Goal: Task Accomplishment & Management: Use online tool/utility

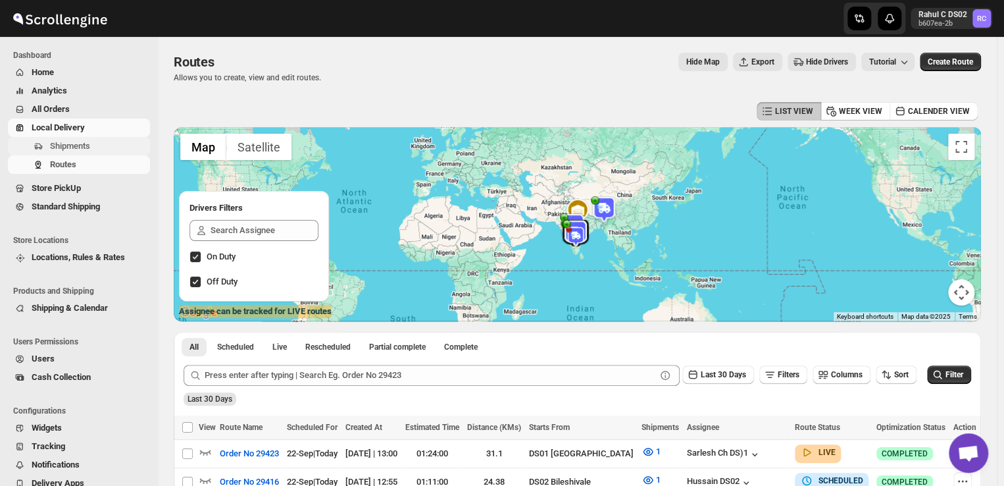
click at [74, 142] on span "Shipments" at bounding box center [70, 146] width 40 height 10
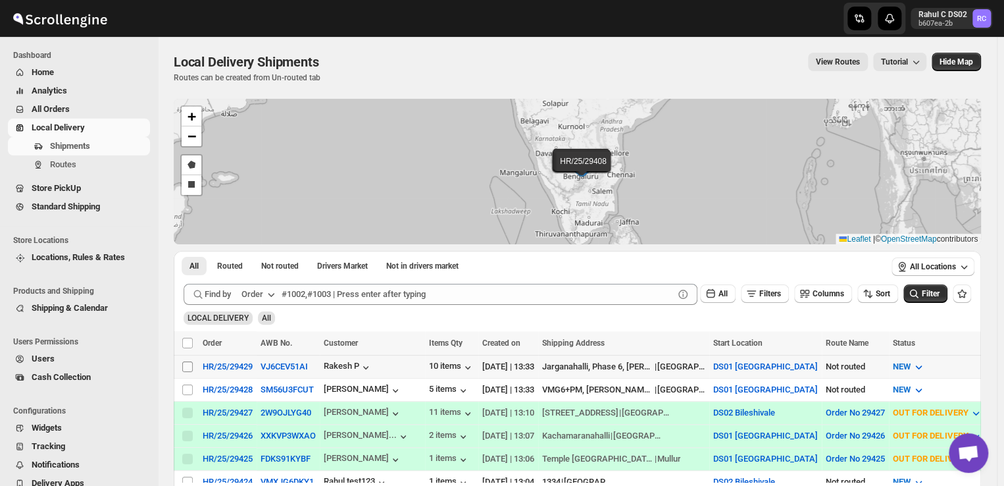
click at [188, 365] on input "Select shipment" at bounding box center [187, 366] width 11 height 11
checkbox input "true"
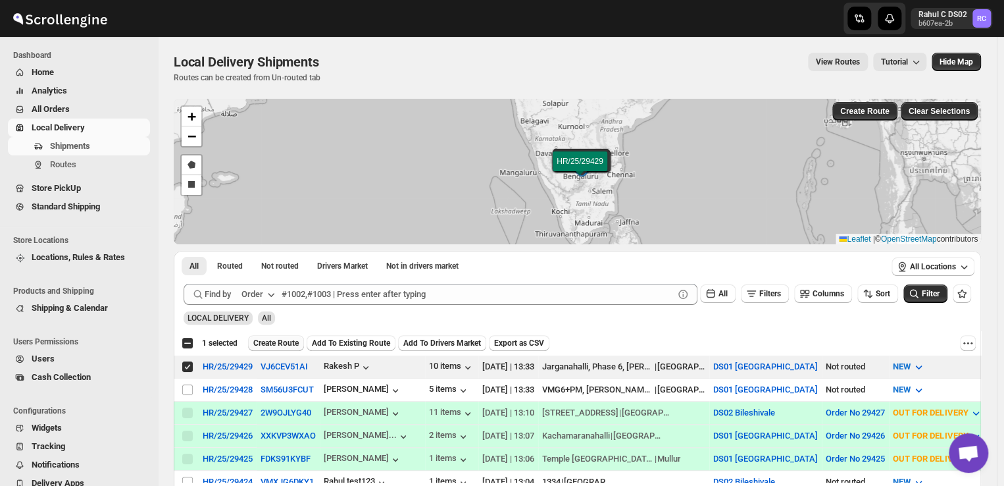
click at [274, 343] on span "Create Route" at bounding box center [275, 343] width 45 height 11
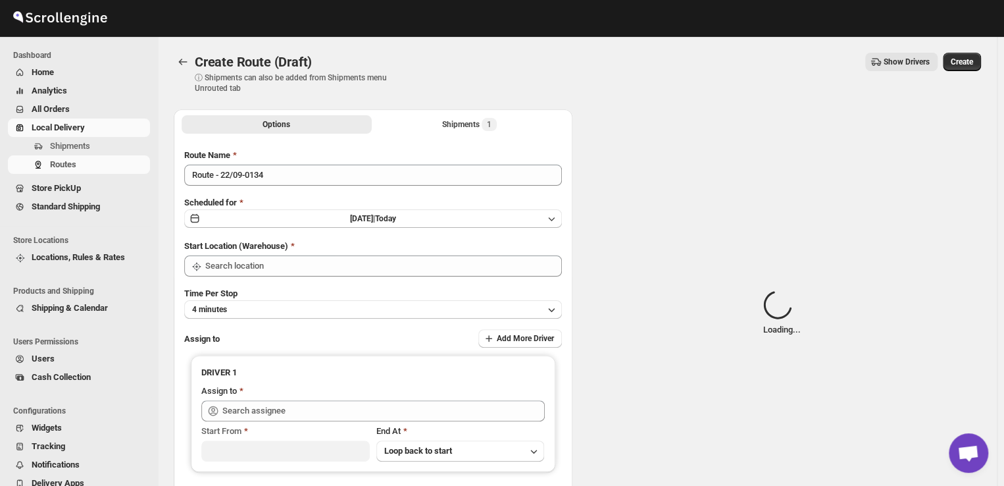
type input "DS01 [GEOGRAPHIC_DATA]"
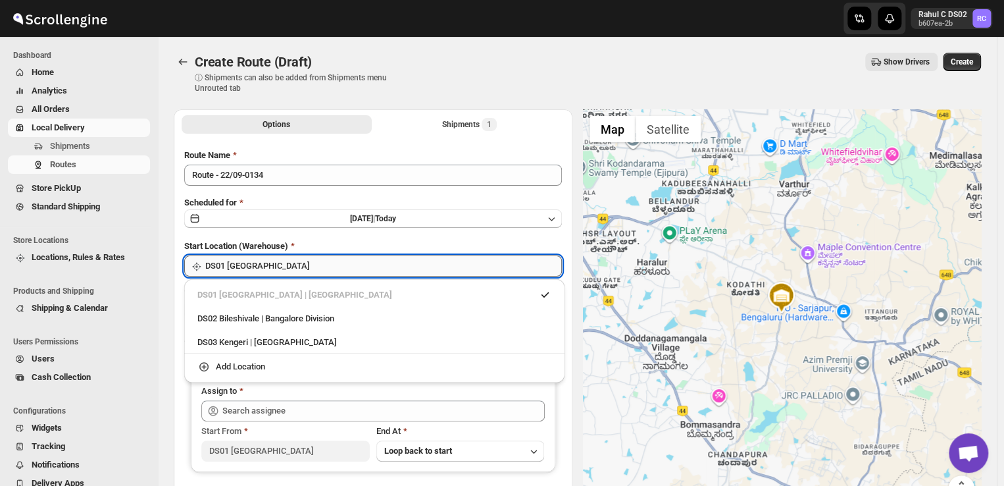
click at [291, 265] on input "DS01 [GEOGRAPHIC_DATA]" at bounding box center [383, 265] width 357 height 21
click at [222, 344] on div "DS03 Kengeri | [GEOGRAPHIC_DATA]" at bounding box center [374, 342] width 354 height 13
type input "DS03 Kengeri"
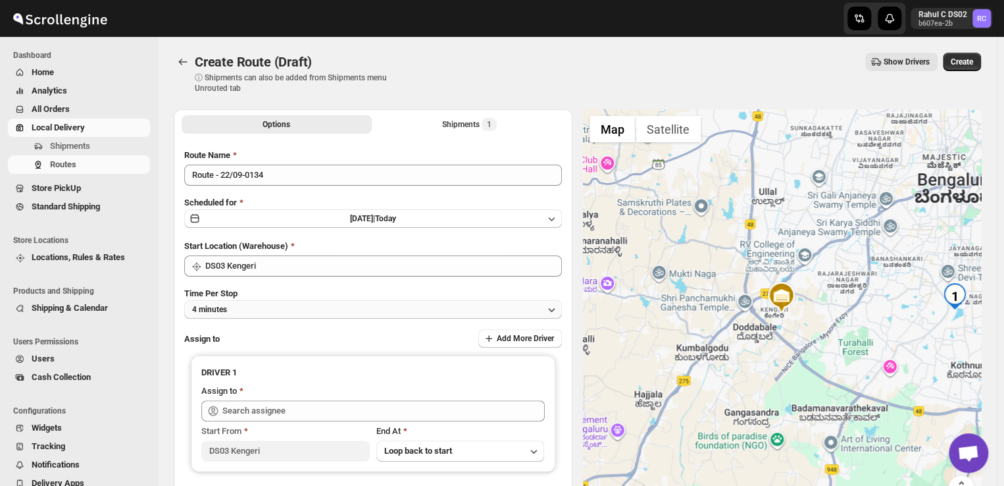
click at [249, 311] on button "4 minutes" at bounding box center [373, 309] width 378 height 18
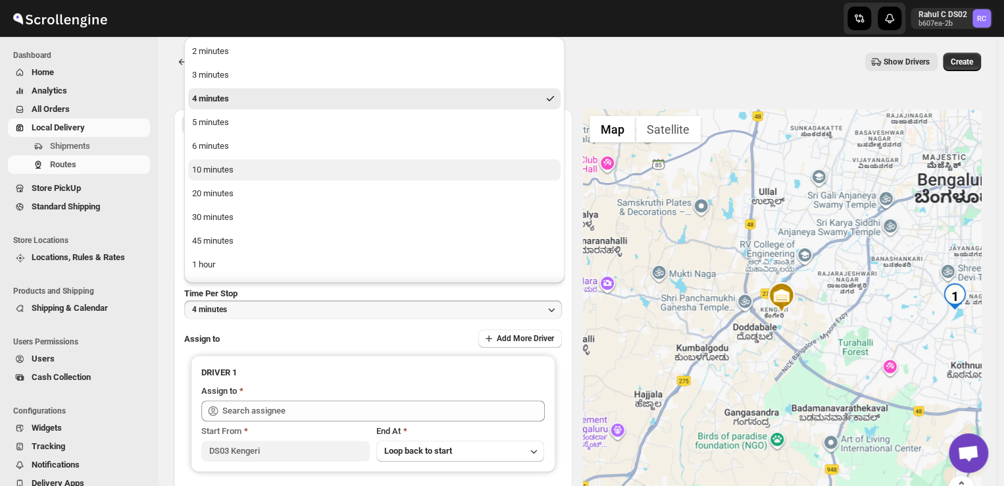
click at [245, 174] on button "10 minutes" at bounding box center [374, 169] width 372 height 21
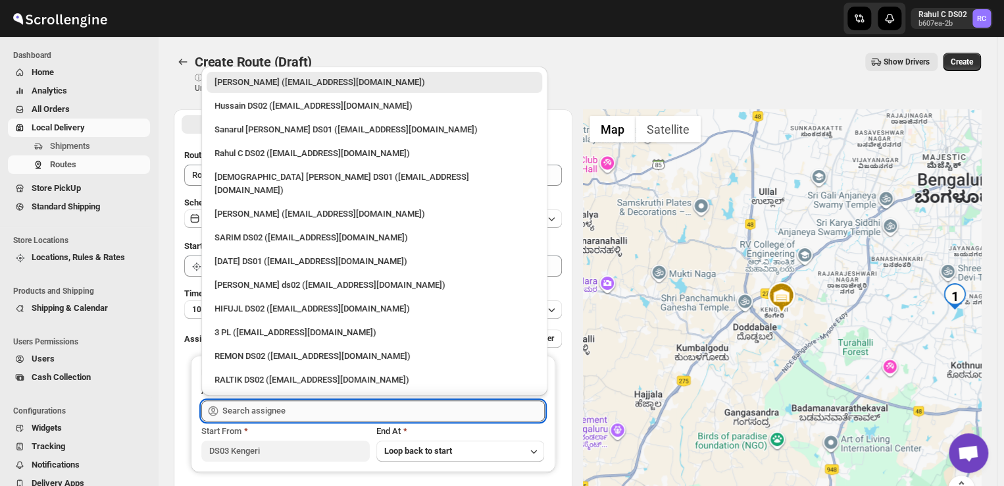
click at [299, 409] on input "text" at bounding box center [383, 410] width 322 height 21
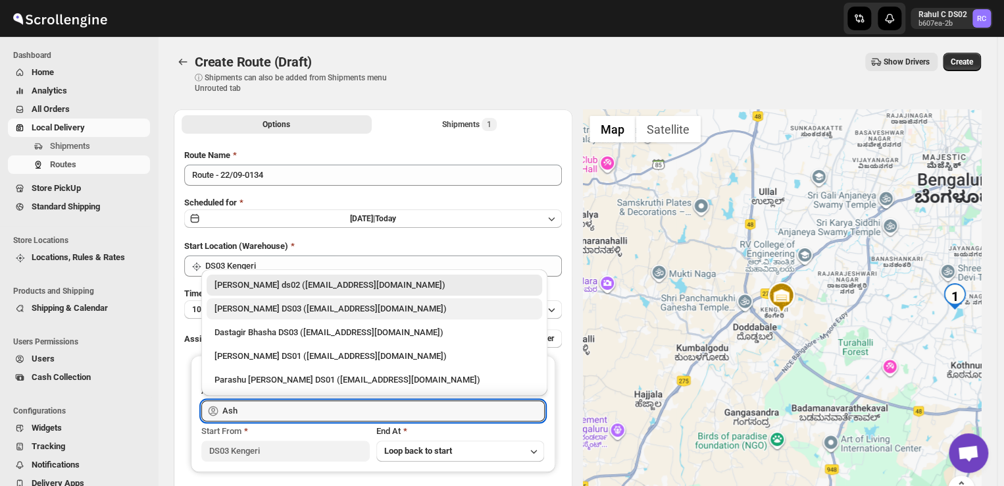
click at [278, 307] on div "[PERSON_NAME] DS03 ([EMAIL_ADDRESS][DOMAIN_NAME])" at bounding box center [375, 308] width 320 height 13
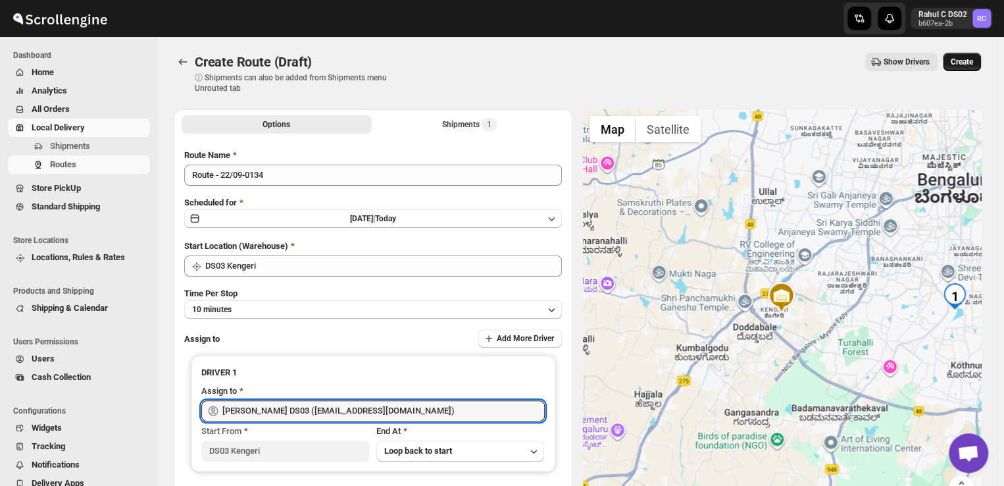
type input "[PERSON_NAME] DS03 ([EMAIL_ADDRESS][DOMAIN_NAME])"
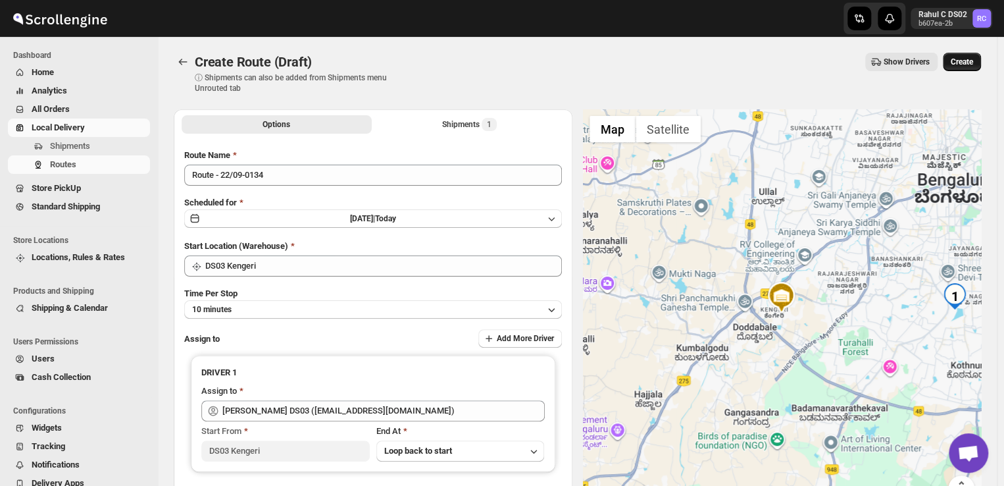
click at [967, 59] on span "Create" at bounding box center [962, 62] width 22 height 11
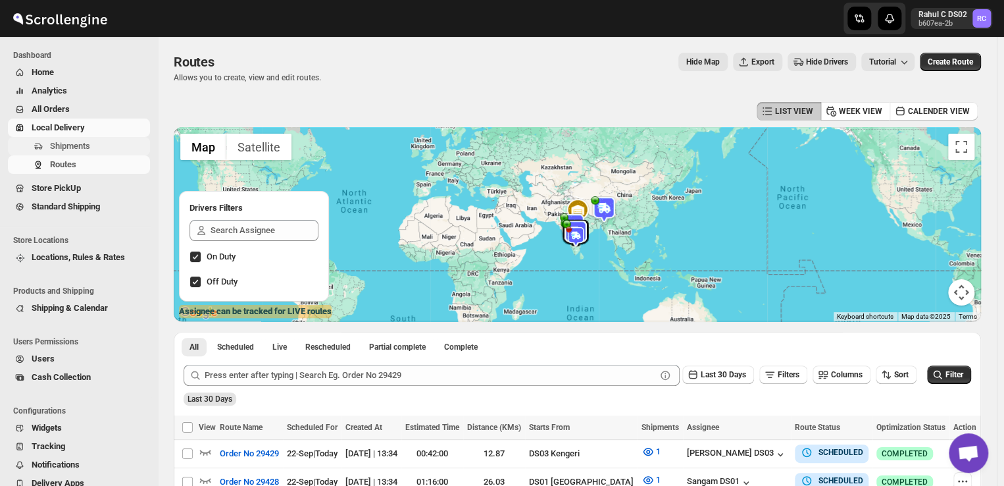
click at [97, 149] on span "Shipments" at bounding box center [98, 146] width 97 height 13
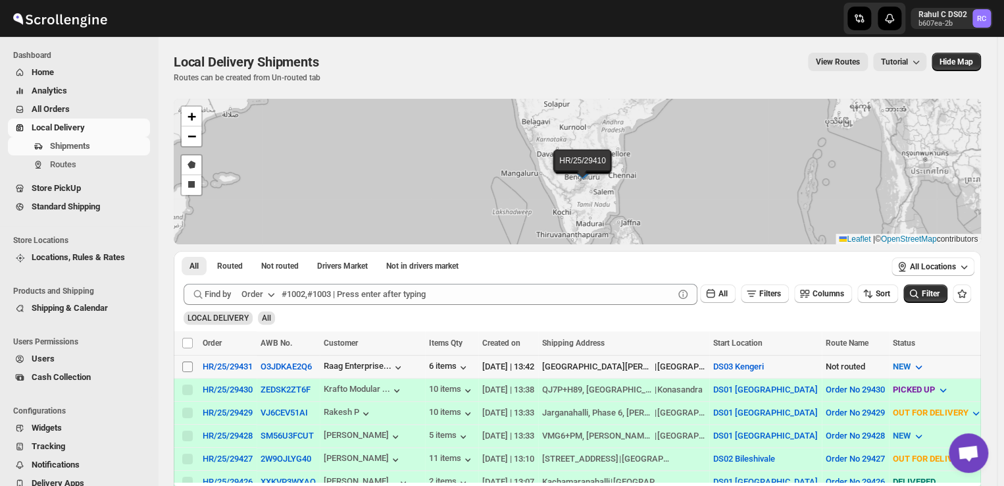
click at [188, 363] on input "Select shipment" at bounding box center [187, 366] width 11 height 11
checkbox input "true"
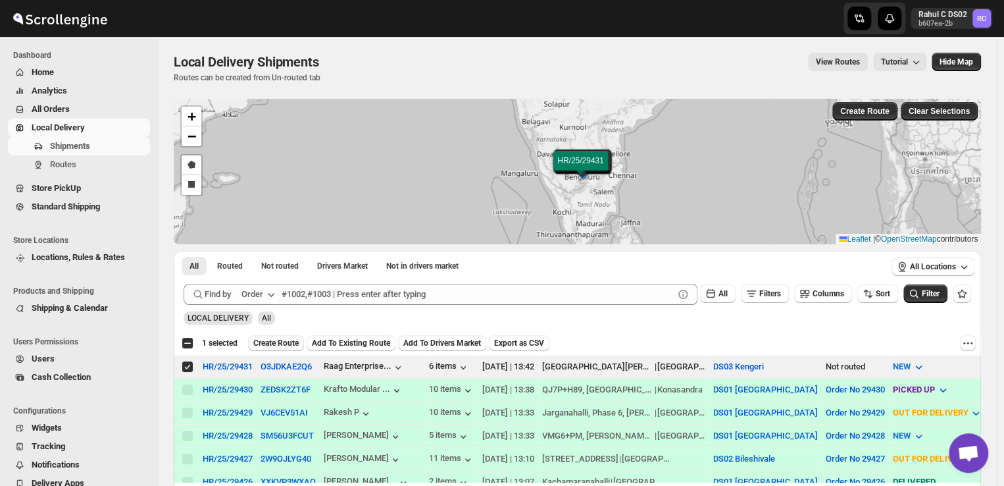
click at [278, 340] on span "Create Route" at bounding box center [275, 343] width 45 height 11
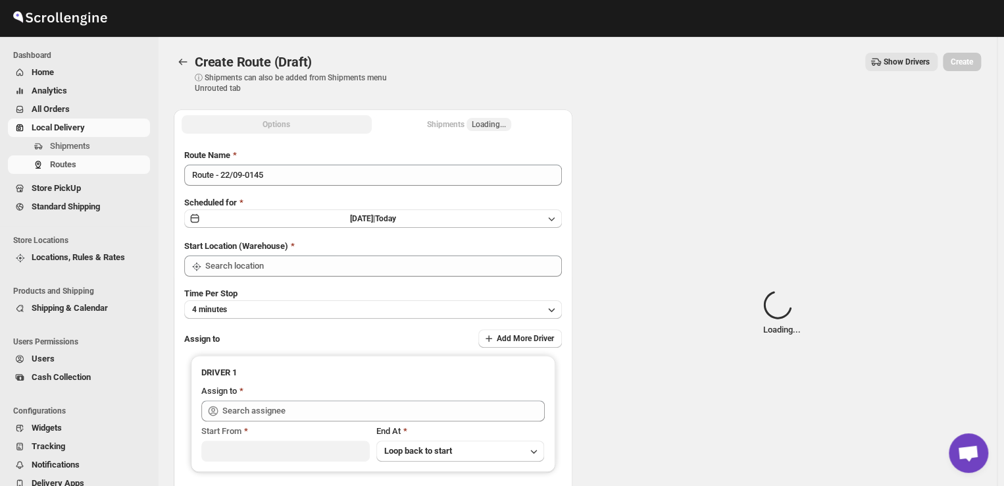
type input "DS03 Kengeri"
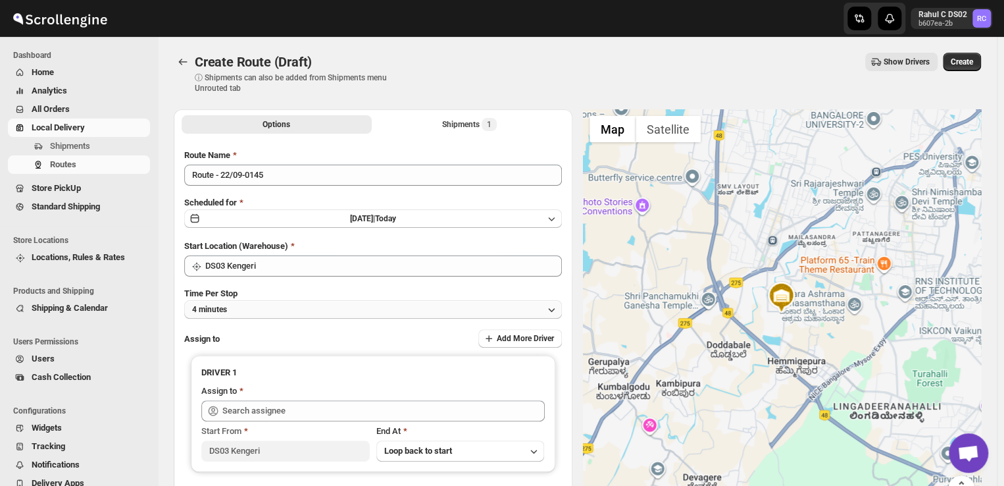
click at [252, 309] on button "4 minutes" at bounding box center [373, 309] width 378 height 18
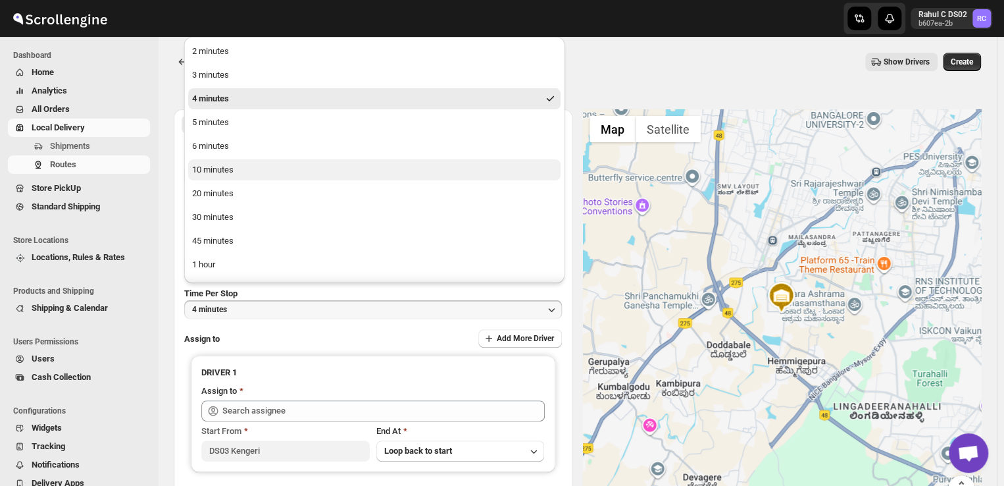
click at [229, 169] on div "10 minutes" at bounding box center [212, 169] width 41 height 13
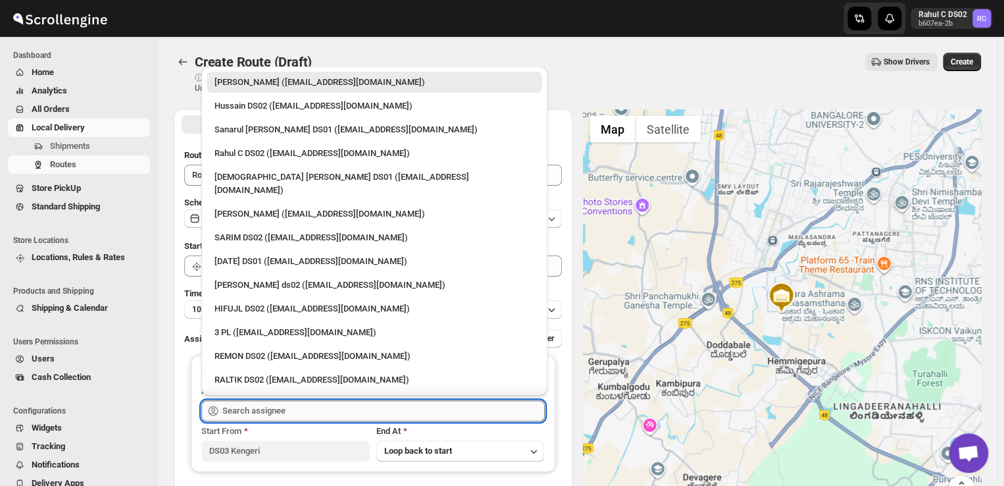
click at [306, 406] on input "text" at bounding box center [383, 410] width 322 height 21
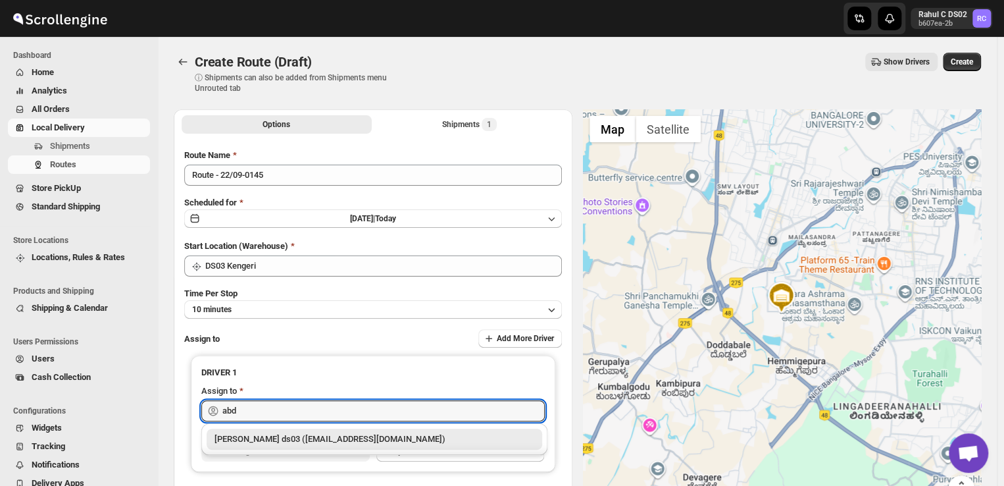
click at [351, 440] on div "[PERSON_NAME] ds03 ([EMAIL_ADDRESS][DOMAIN_NAME])" at bounding box center [375, 438] width 320 height 13
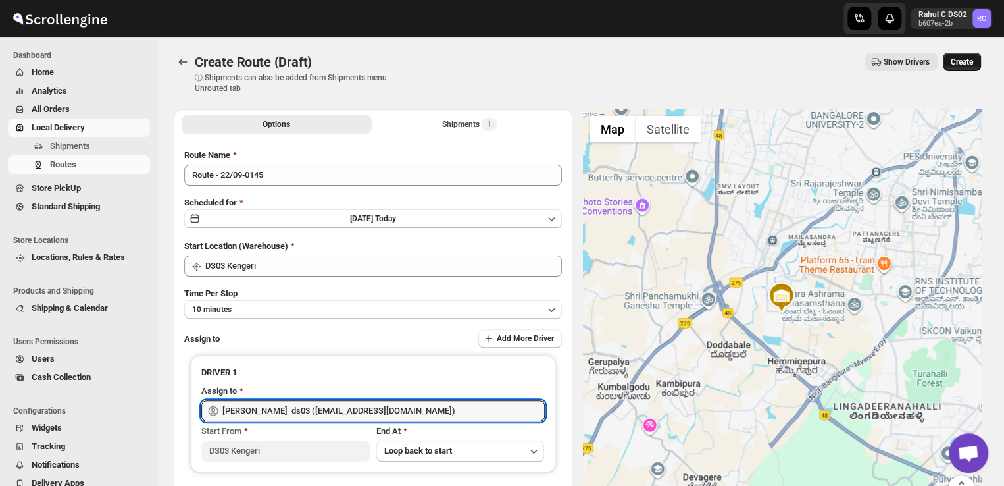
type input "[PERSON_NAME] ds03 ([EMAIL_ADDRESS][DOMAIN_NAME])"
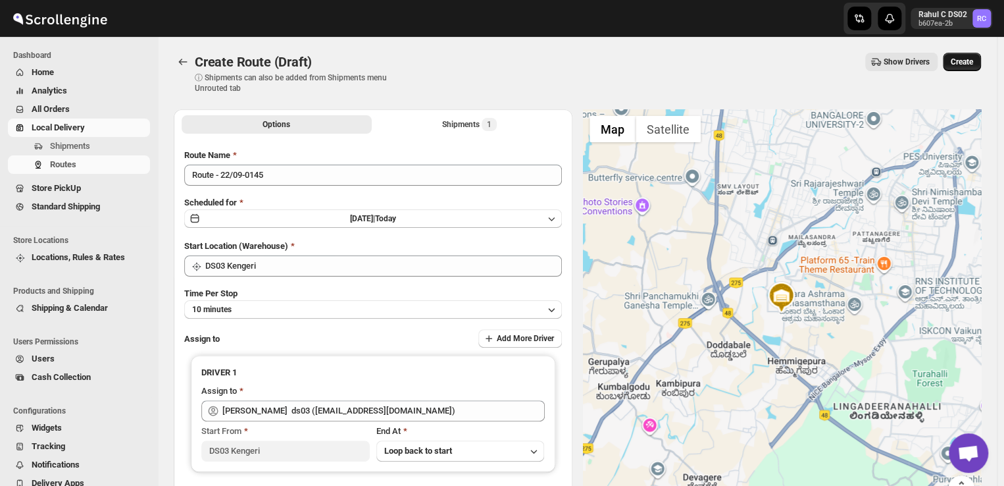
click at [969, 63] on span "Create" at bounding box center [962, 62] width 22 height 11
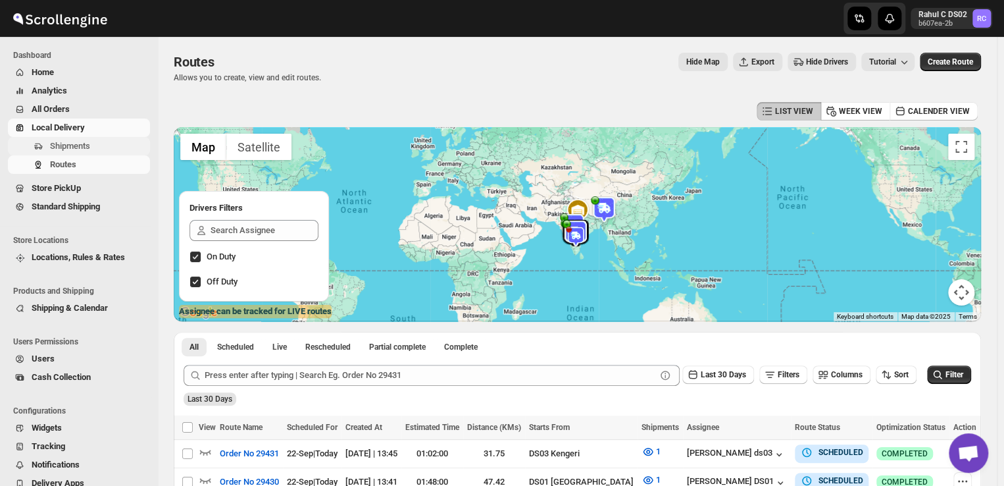
click at [94, 148] on span "Shipments" at bounding box center [98, 146] width 97 height 13
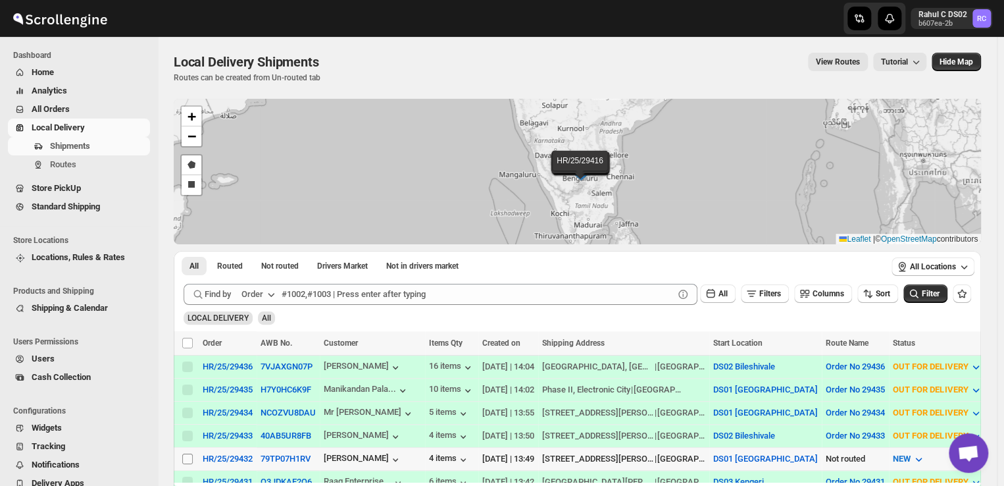
click at [187, 453] on input "Select shipment" at bounding box center [187, 458] width 11 height 11
checkbox input "true"
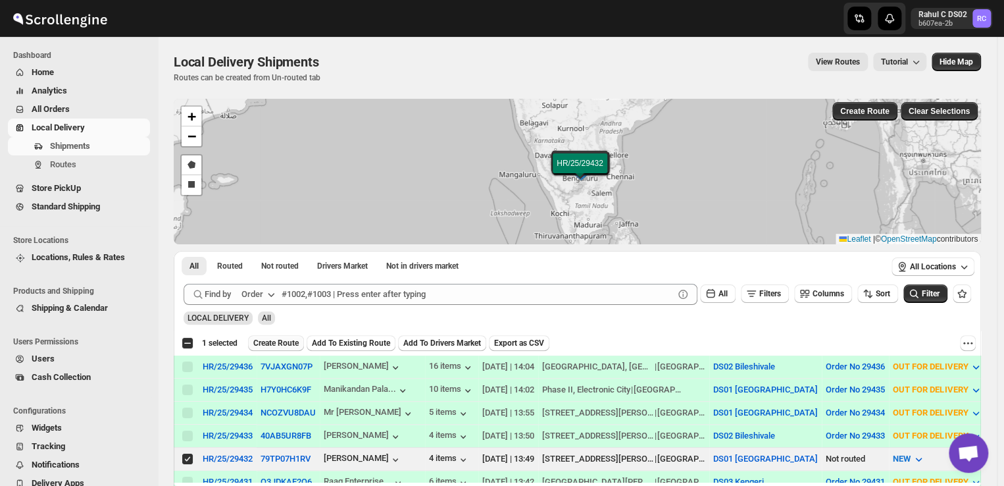
click at [282, 338] on button "Create Route" at bounding box center [276, 343] width 56 height 16
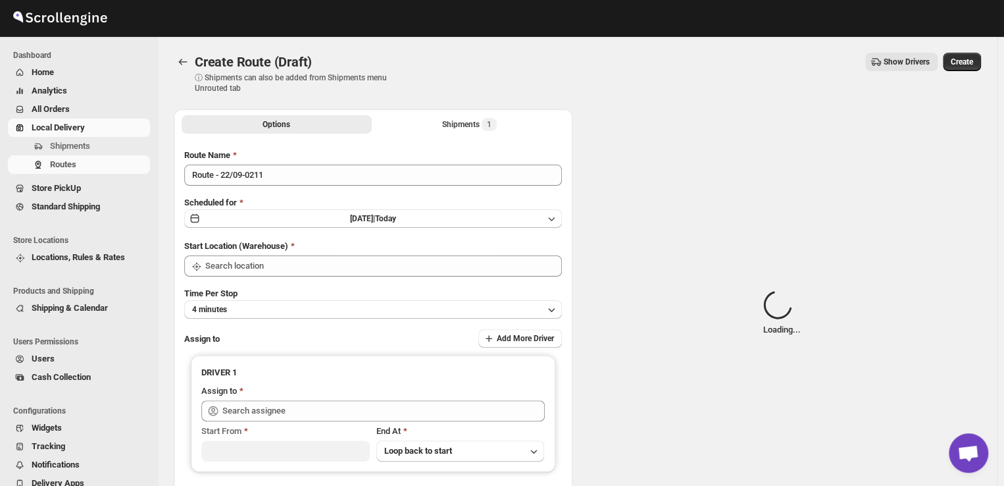
type input "DS01 [GEOGRAPHIC_DATA]"
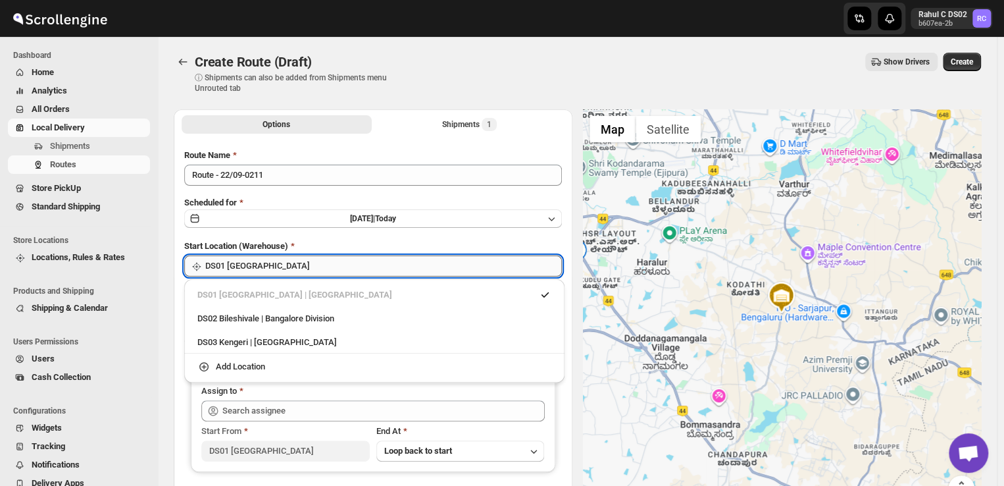
click at [279, 267] on input "DS01 [GEOGRAPHIC_DATA]" at bounding box center [383, 265] width 357 height 21
click at [282, 347] on div "DS03 Kengeri | [GEOGRAPHIC_DATA]" at bounding box center [374, 342] width 354 height 13
type input "DS03 Kengeri"
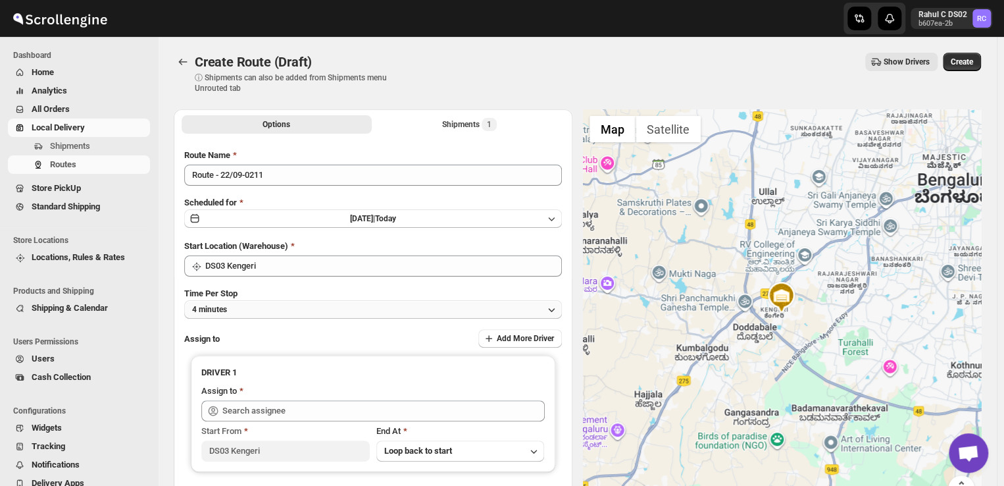
click at [270, 307] on button "4 minutes" at bounding box center [373, 309] width 378 height 18
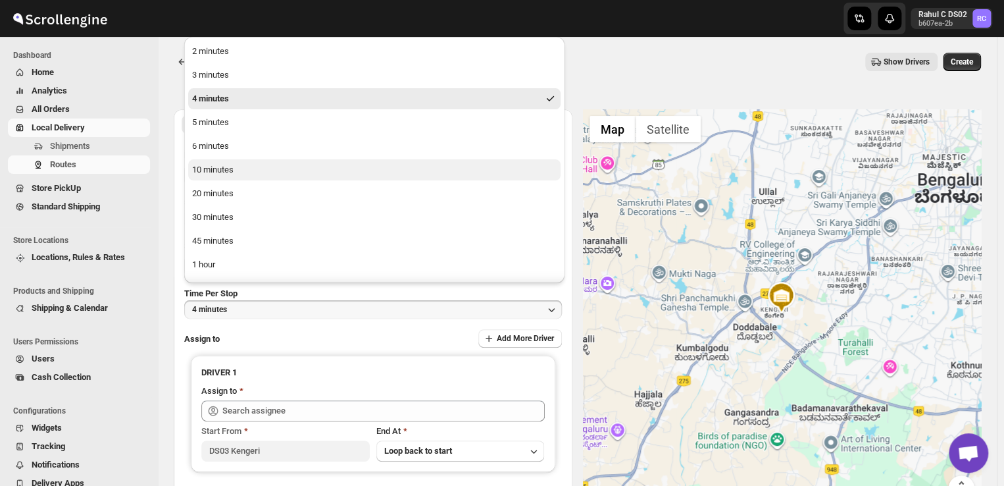
click at [238, 170] on button "10 minutes" at bounding box center [374, 169] width 372 height 21
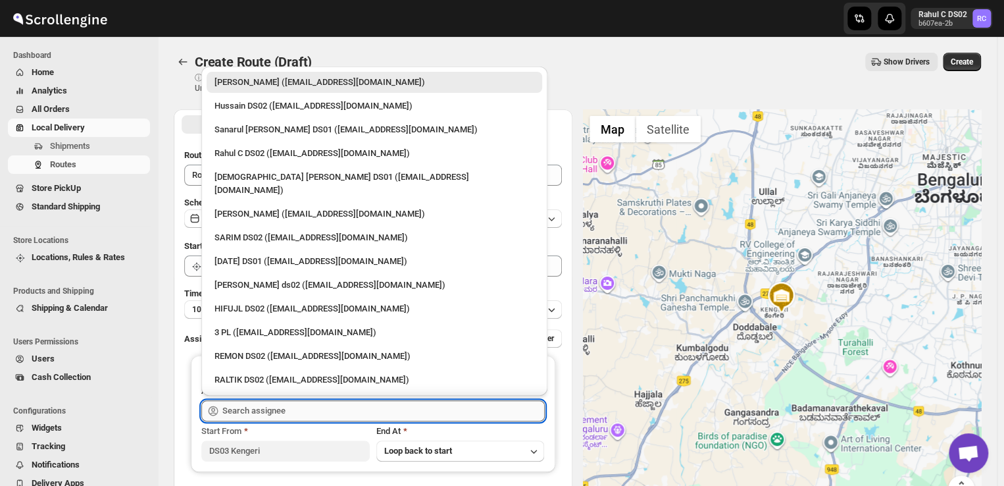
click at [316, 409] on input "text" at bounding box center [383, 410] width 322 height 21
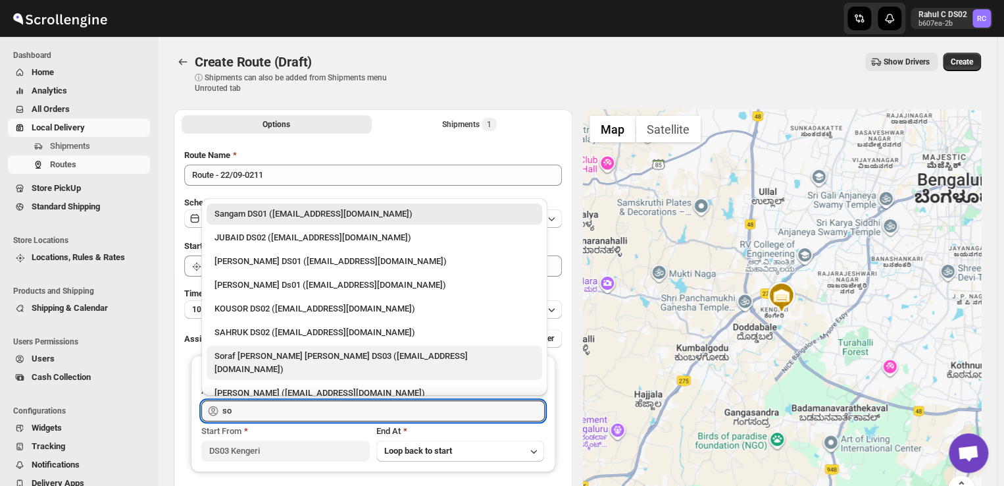
click at [297, 359] on div "Soraf [PERSON_NAME] [PERSON_NAME] DS03 ([EMAIL_ADDRESS][DOMAIN_NAME])" at bounding box center [375, 362] width 320 height 26
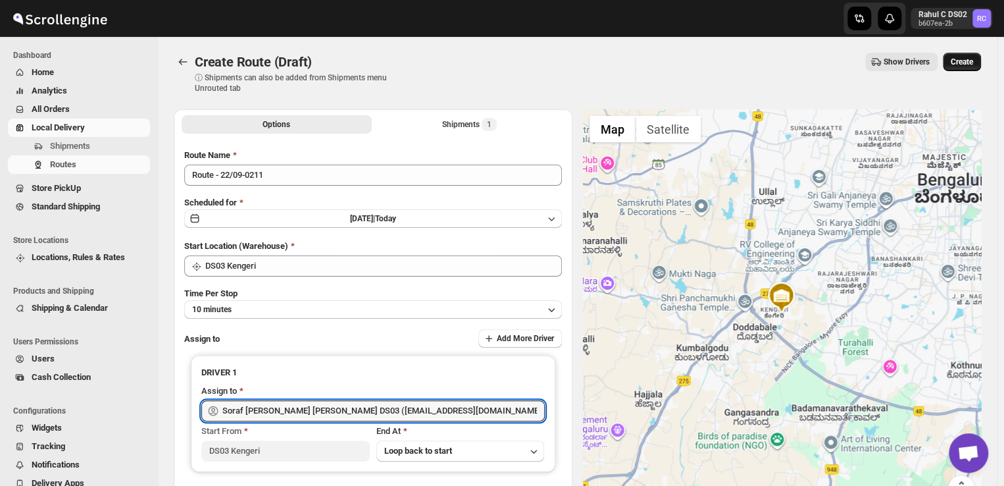
type input "Soraf [PERSON_NAME] [PERSON_NAME] DS03 ([EMAIL_ADDRESS][DOMAIN_NAME])"
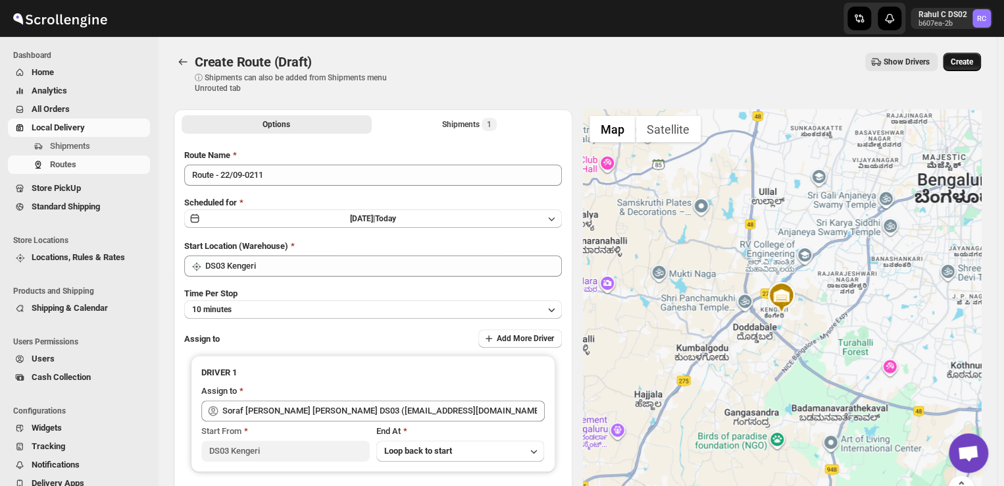
click at [973, 60] on span "Create" at bounding box center [962, 62] width 22 height 11
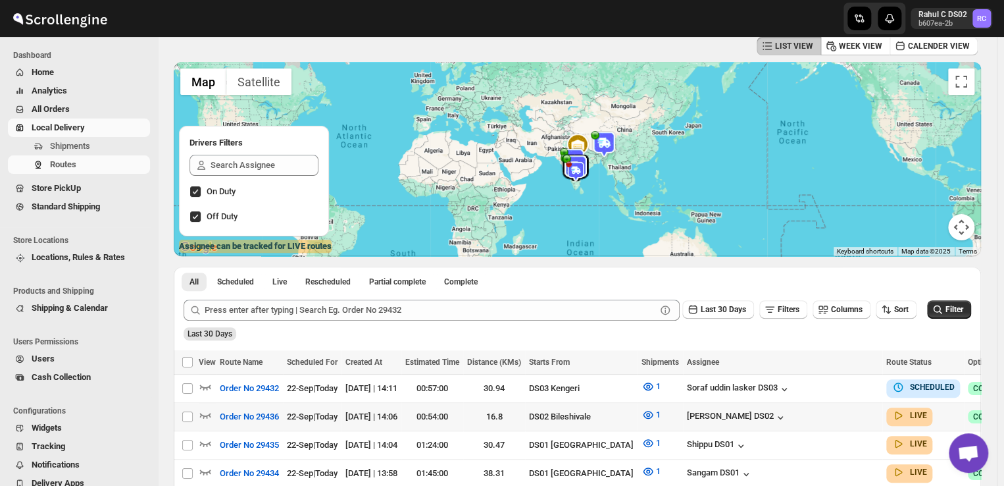
scroll to position [64, 0]
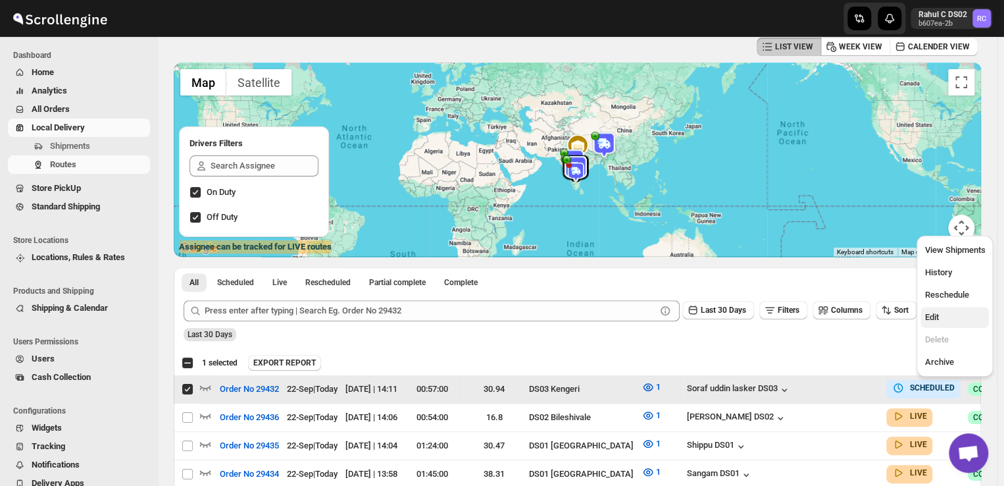
click at [932, 320] on span "Edit" at bounding box center [932, 317] width 14 height 10
checkbox input "false"
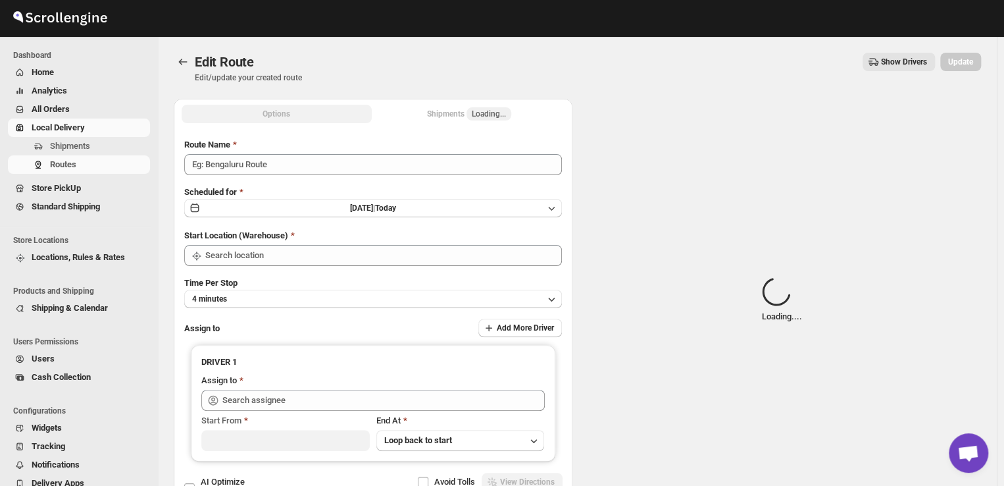
type input "Order No 29432"
type input "DS03 Kengeri"
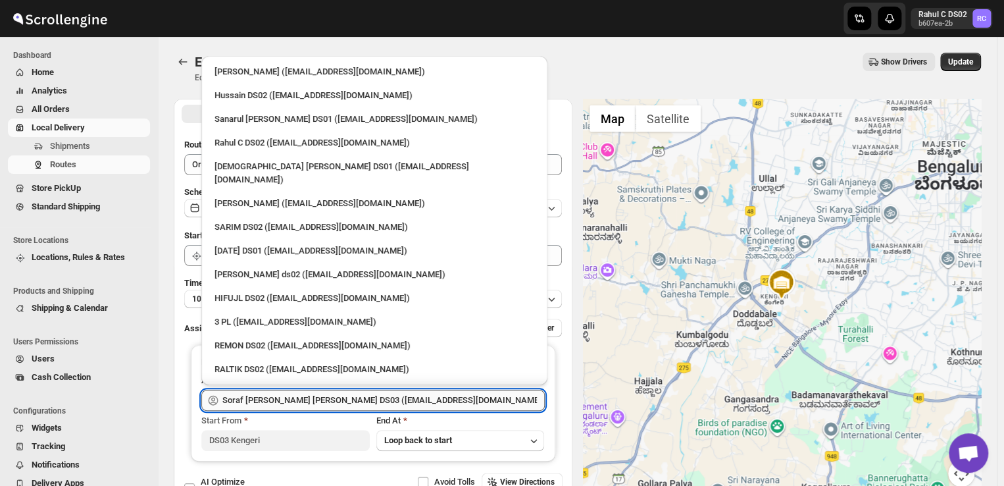
click at [442, 401] on input "Soraf [PERSON_NAME] [PERSON_NAME] DS03 ([EMAIL_ADDRESS][DOMAIN_NAME])" at bounding box center [383, 400] width 322 height 21
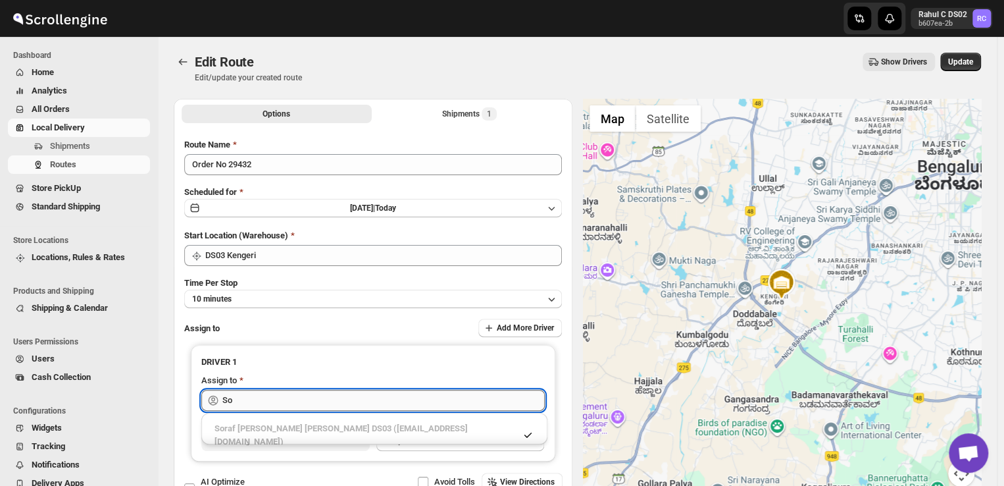
type input "S"
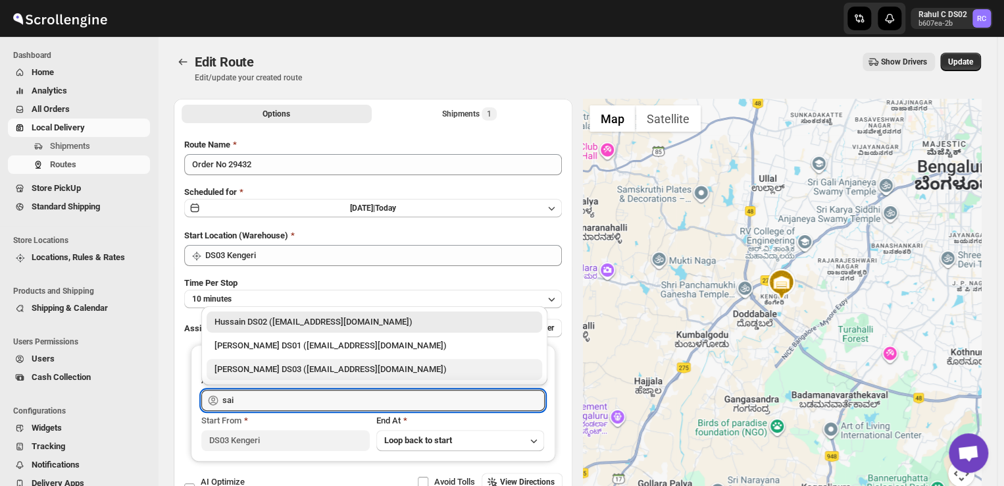
click at [279, 367] on div "[PERSON_NAME] DS03 ([EMAIL_ADDRESS][DOMAIN_NAME])" at bounding box center [375, 369] width 320 height 13
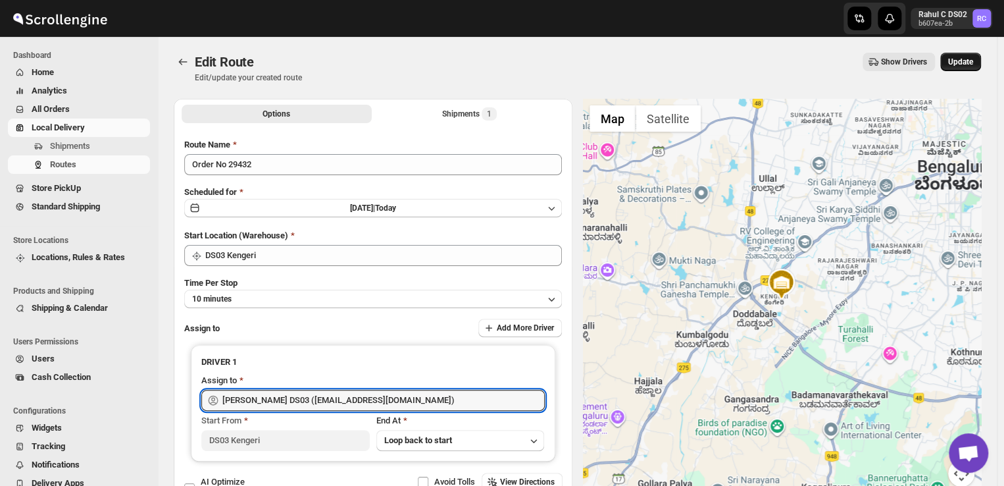
type input "[PERSON_NAME] DS03 ([EMAIL_ADDRESS][DOMAIN_NAME])"
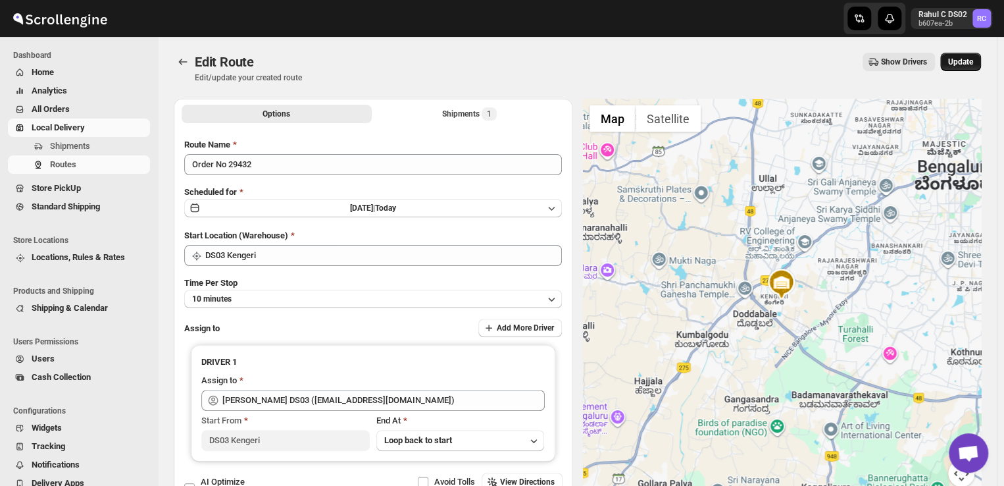
click at [973, 60] on span "Update" at bounding box center [960, 62] width 25 height 11
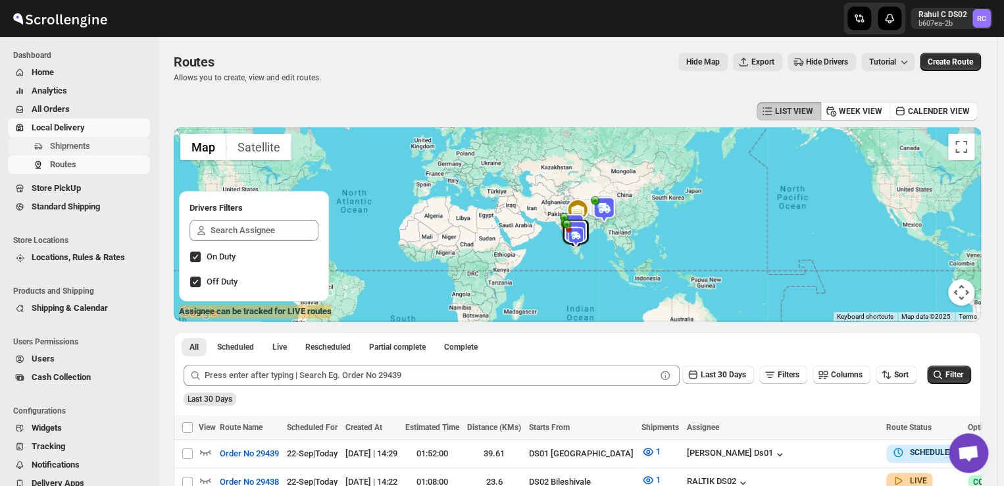
click at [82, 143] on span "Shipments" at bounding box center [70, 146] width 40 height 10
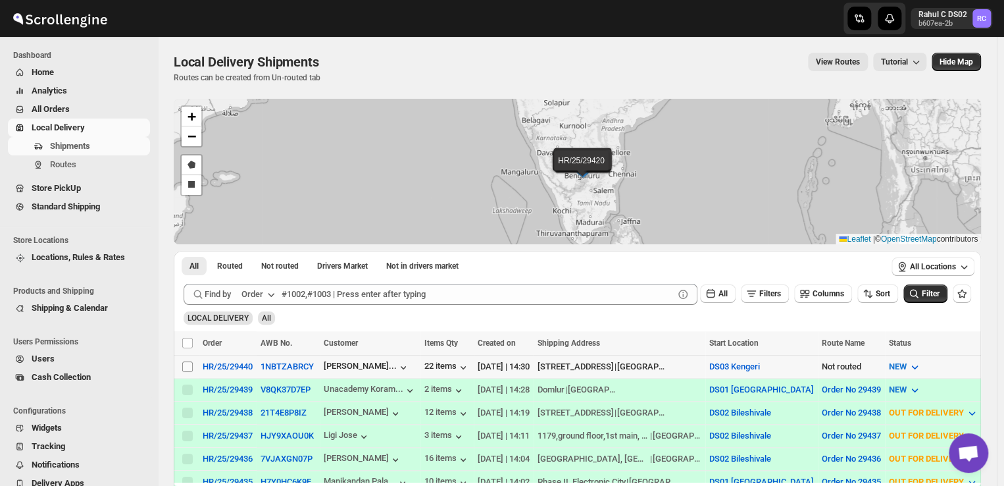
click at [186, 365] on input "Select shipment" at bounding box center [187, 366] width 11 height 11
checkbox input "true"
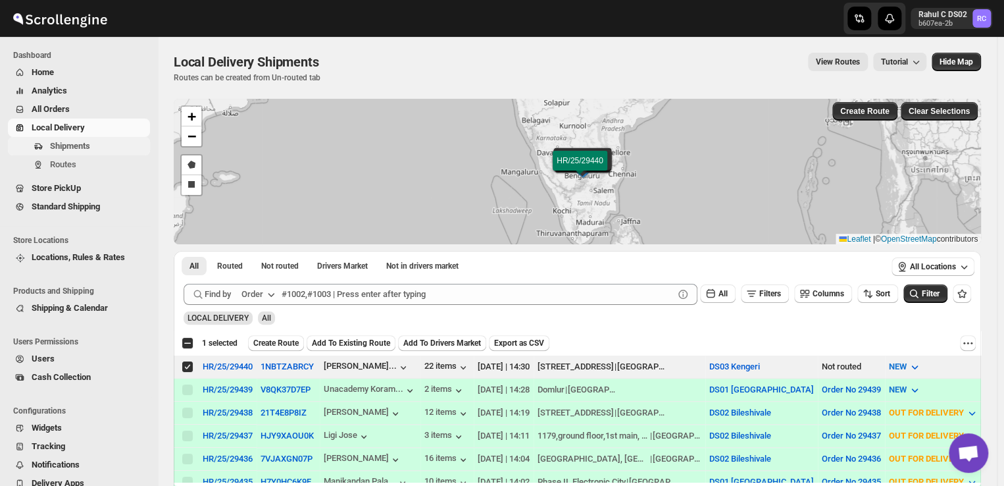
click at [101, 148] on span "Shipments" at bounding box center [98, 146] width 97 height 13
click at [109, 145] on span "Shipments" at bounding box center [98, 146] width 97 height 13
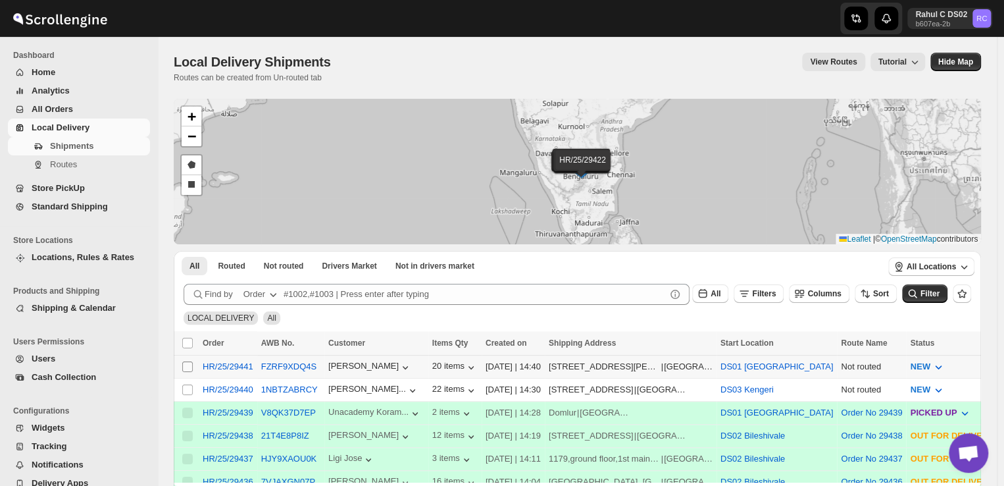
click at [188, 364] on input "Select shipment" at bounding box center [187, 366] width 11 height 11
checkbox input "true"
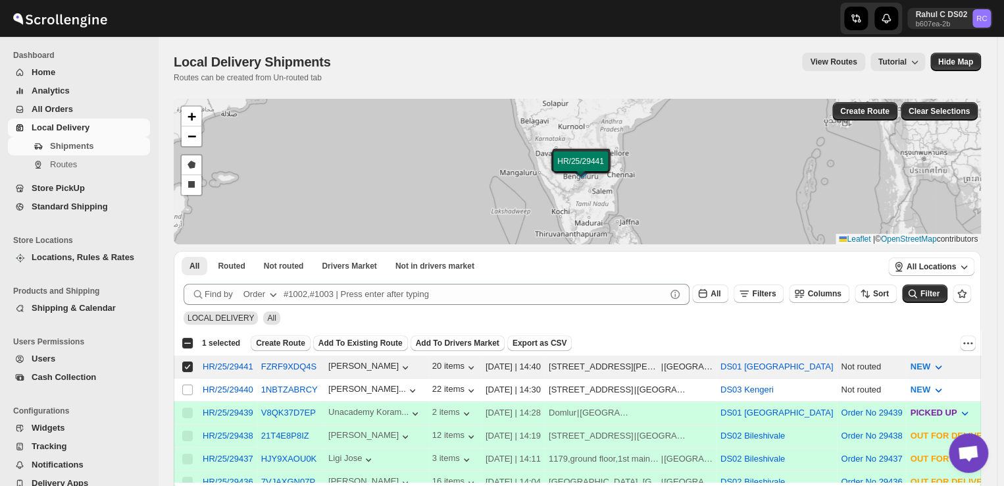
click at [271, 338] on span "Create Route" at bounding box center [280, 343] width 49 height 11
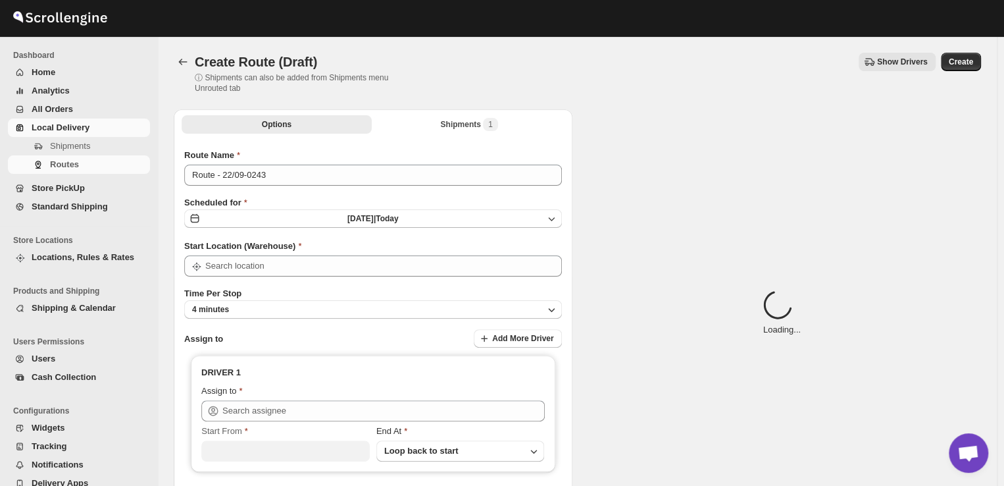
type input "DS01 [GEOGRAPHIC_DATA]"
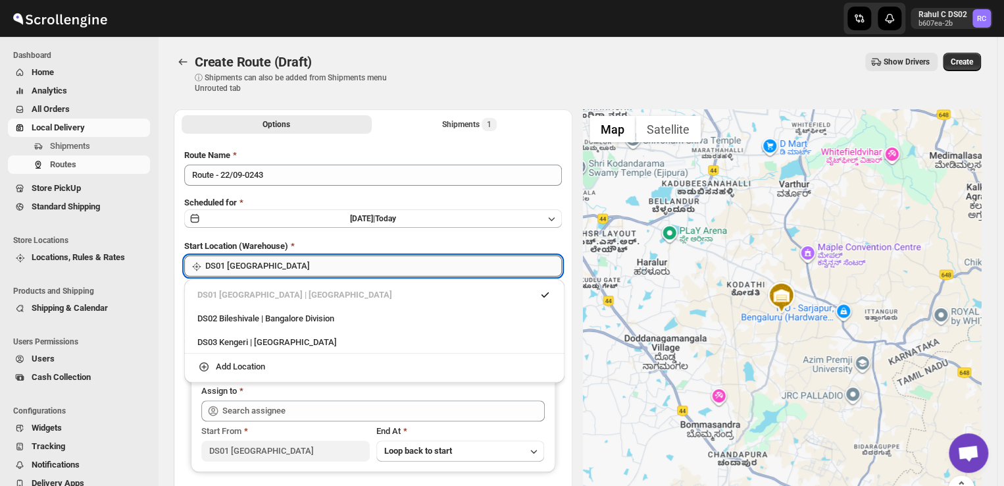
click at [267, 270] on input "DS01 [GEOGRAPHIC_DATA]" at bounding box center [383, 265] width 357 height 21
click at [252, 343] on div "DS03 Kengeri | [GEOGRAPHIC_DATA]" at bounding box center [374, 342] width 354 height 13
type input "DS03 Kengeri"
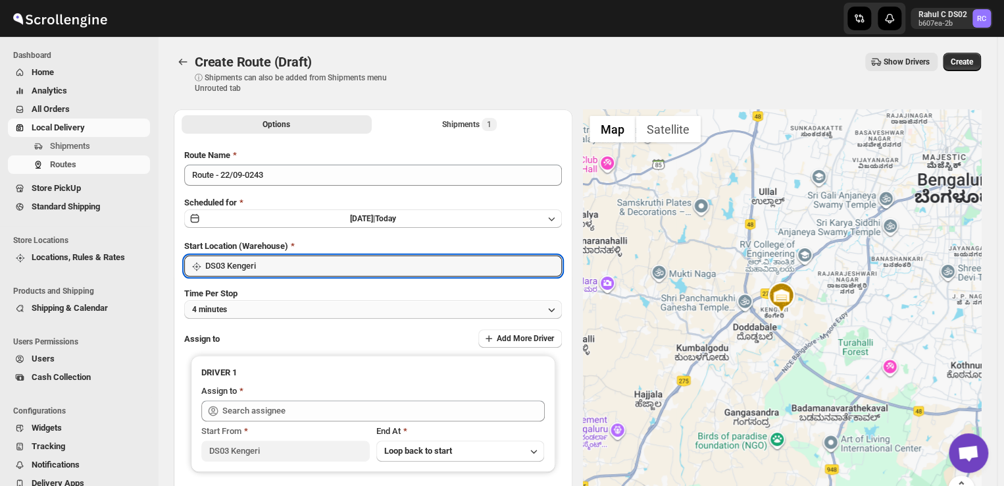
click at [263, 308] on button "4 minutes" at bounding box center [373, 309] width 378 height 18
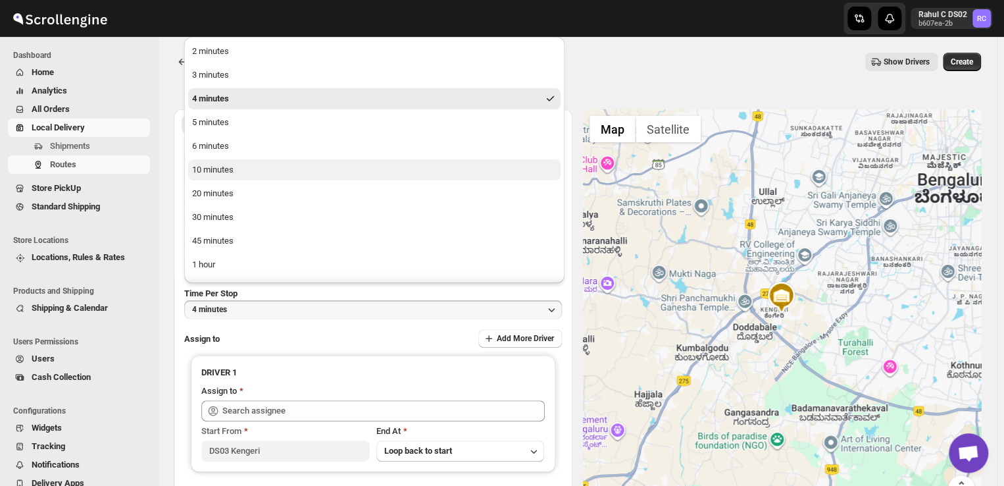
click at [213, 170] on div "10 minutes" at bounding box center [212, 169] width 41 height 13
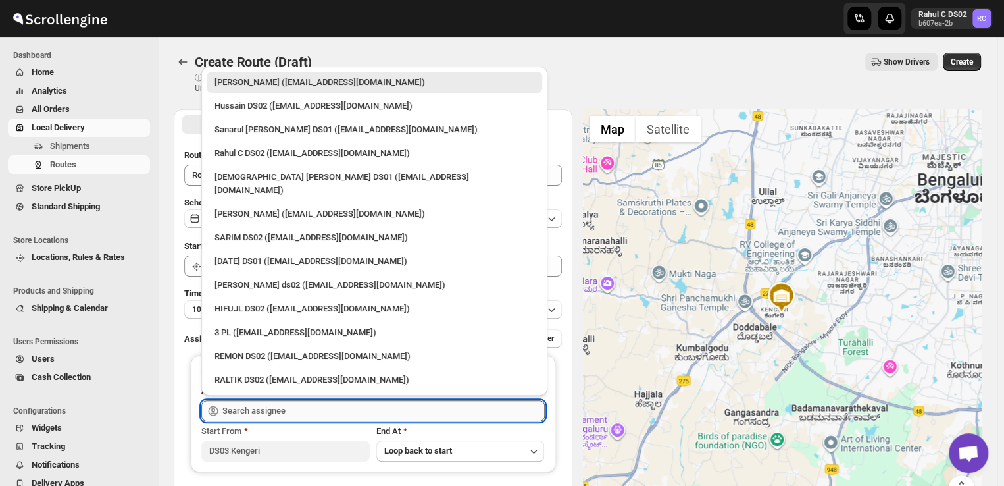
click at [297, 410] on input "text" at bounding box center [383, 410] width 322 height 21
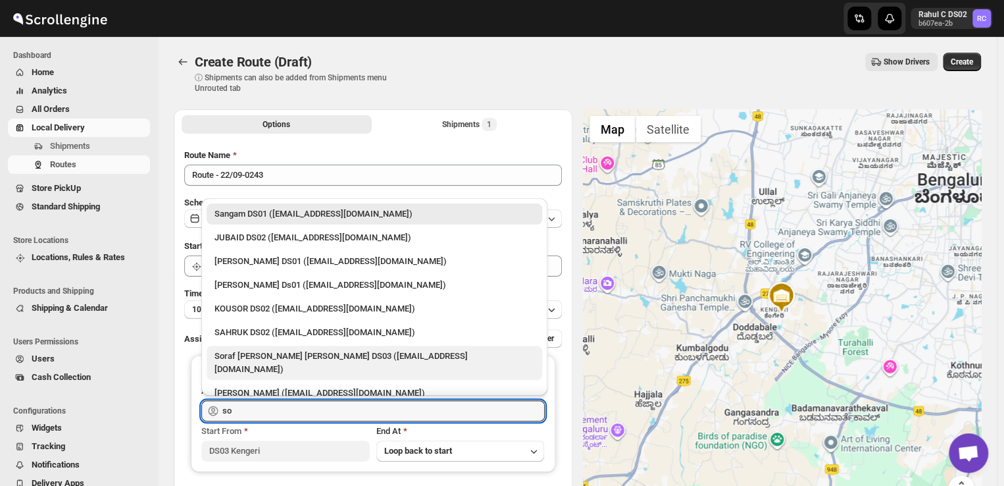
click at [260, 353] on div "Soraf [PERSON_NAME] [PERSON_NAME] DS03 ([EMAIL_ADDRESS][DOMAIN_NAME])" at bounding box center [375, 362] width 320 height 26
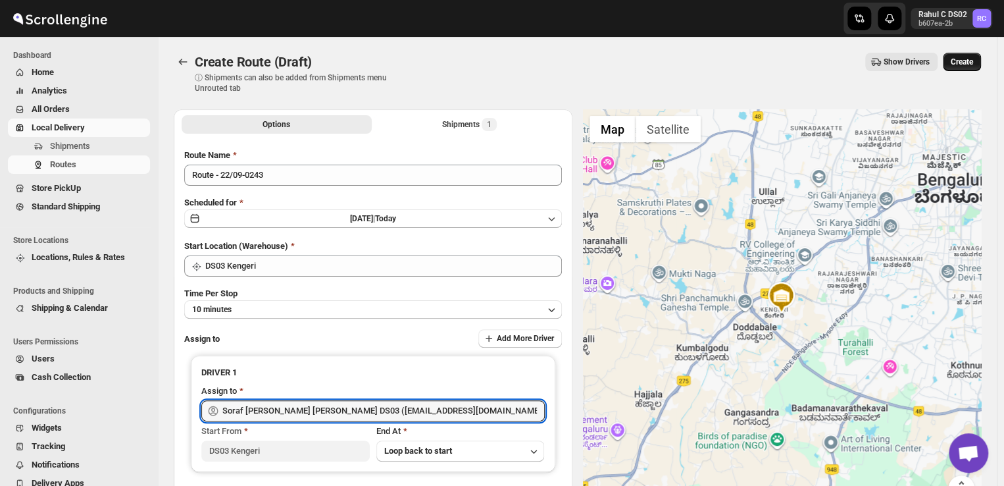
type input "Soraf [PERSON_NAME] [PERSON_NAME] DS03 ([EMAIL_ADDRESS][DOMAIN_NAME])"
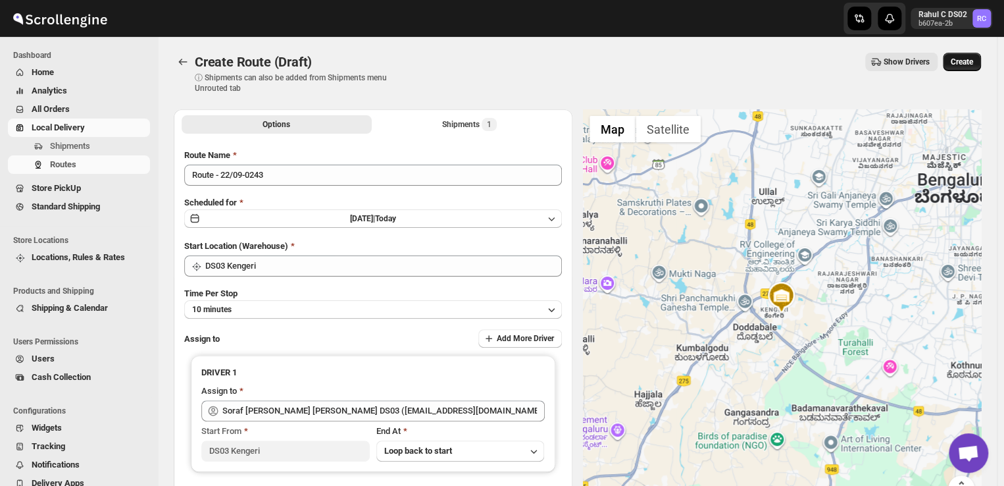
click at [971, 59] on span "Create" at bounding box center [962, 62] width 22 height 11
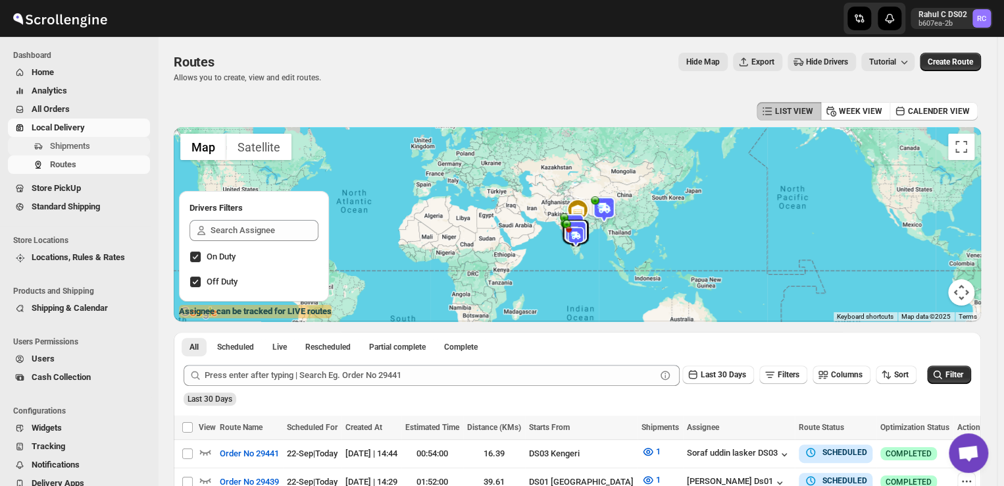
click at [83, 146] on span "Shipments" at bounding box center [70, 146] width 40 height 10
